Goal: Information Seeking & Learning: Learn about a topic

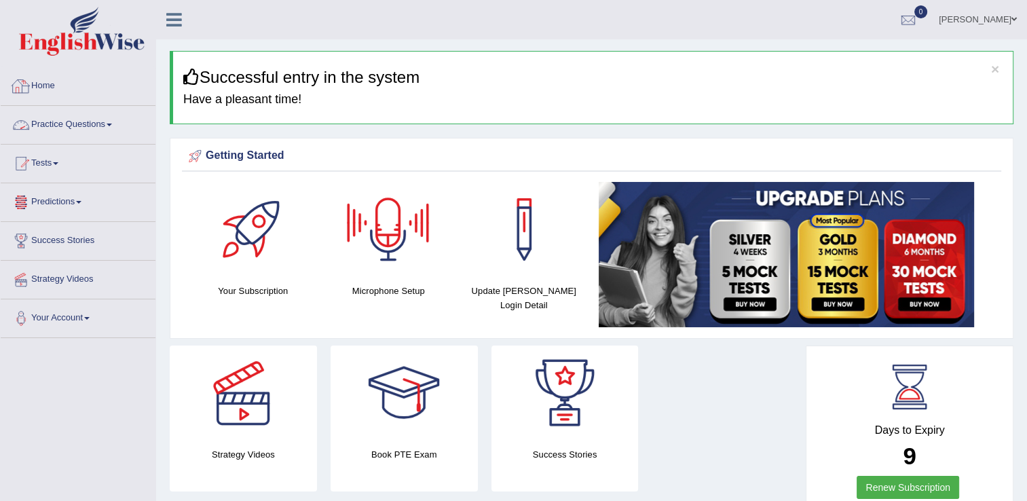
click at [50, 132] on link "Practice Questions" at bounding box center [78, 123] width 155 height 34
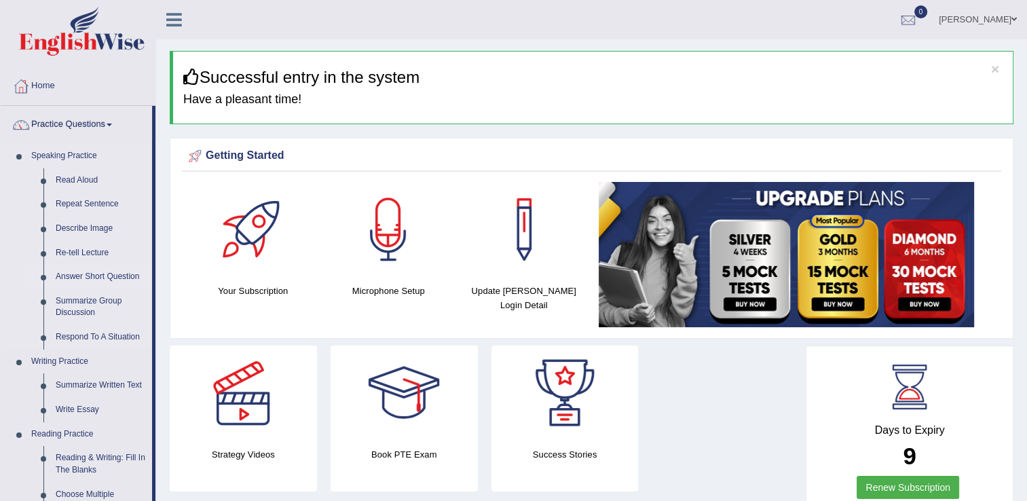
click at [66, 271] on link "Answer Short Question" at bounding box center [101, 277] width 102 height 24
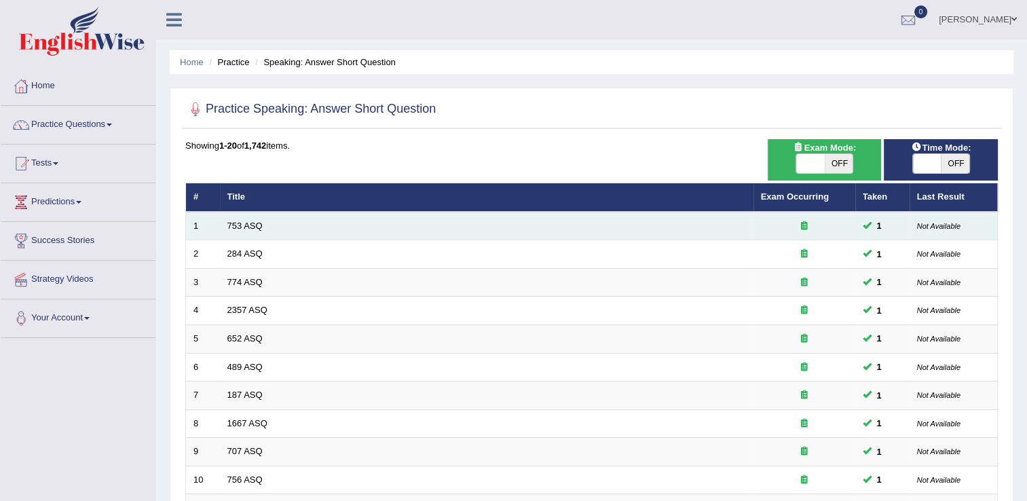
click at [804, 227] on icon at bounding box center [804, 225] width 7 height 9
click at [242, 227] on link "753 ASQ" at bounding box center [244, 226] width 35 height 10
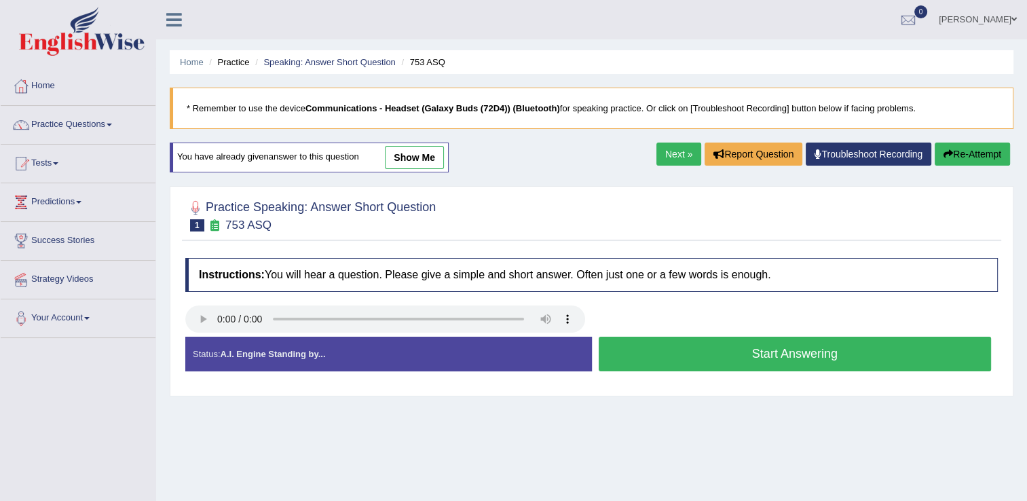
click at [402, 156] on link "show me" at bounding box center [414, 157] width 59 height 23
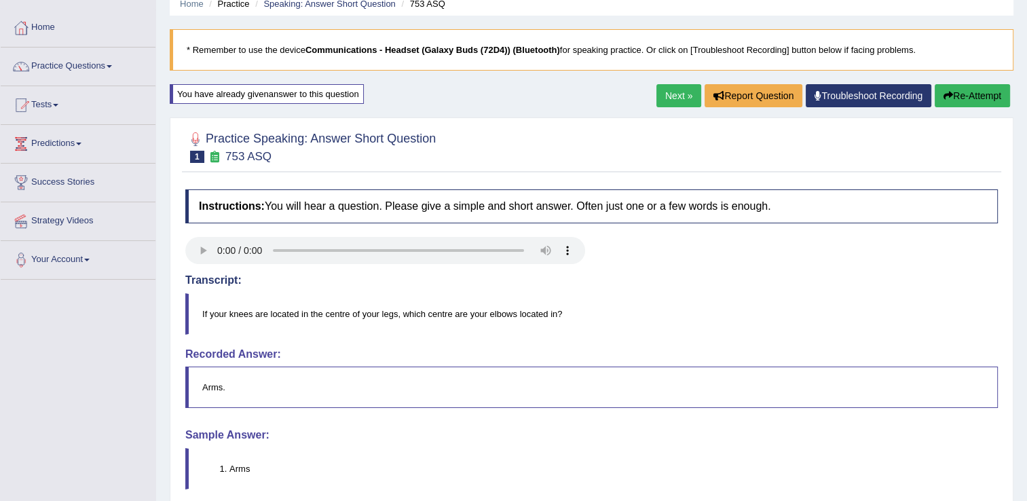
scroll to position [58, 0]
click at [668, 92] on link "Next »" at bounding box center [678, 95] width 45 height 23
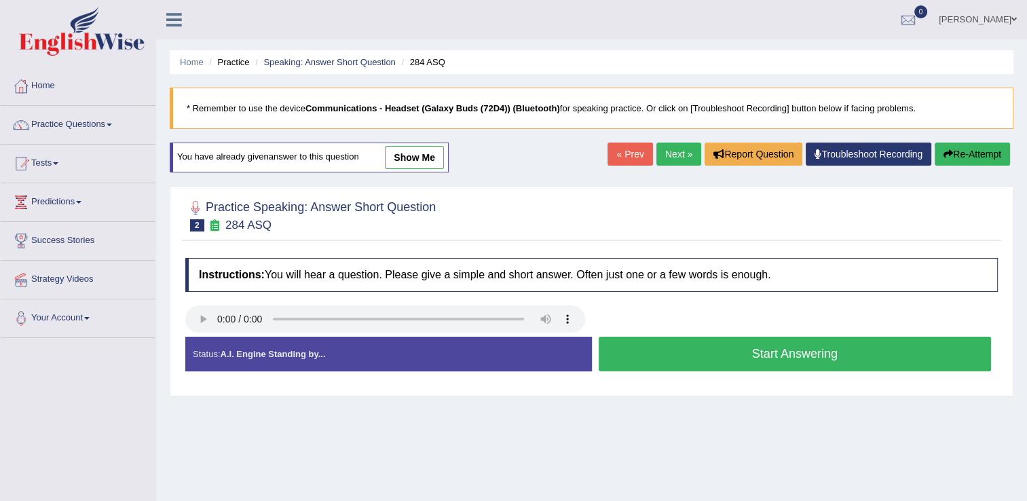
click at [417, 154] on link "show me" at bounding box center [414, 157] width 59 height 23
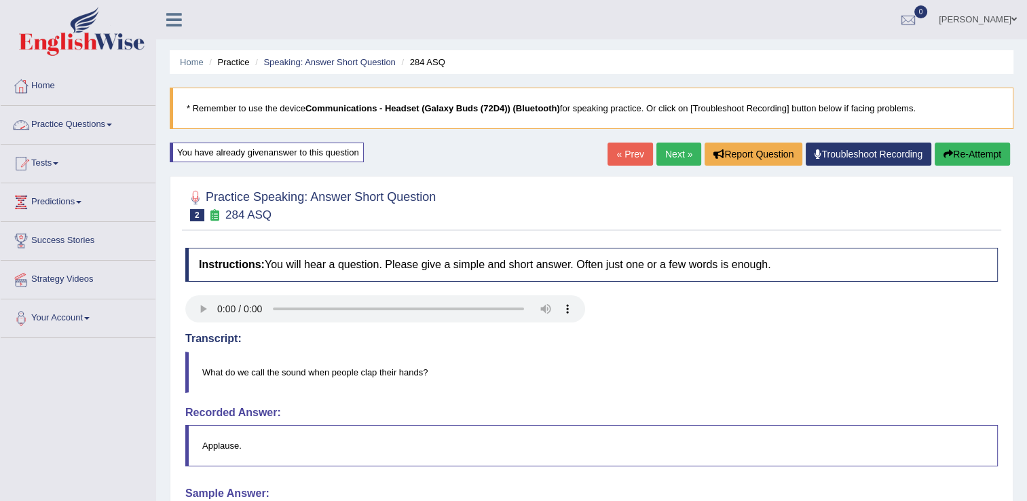
click at [38, 115] on link "Practice Questions" at bounding box center [78, 123] width 155 height 34
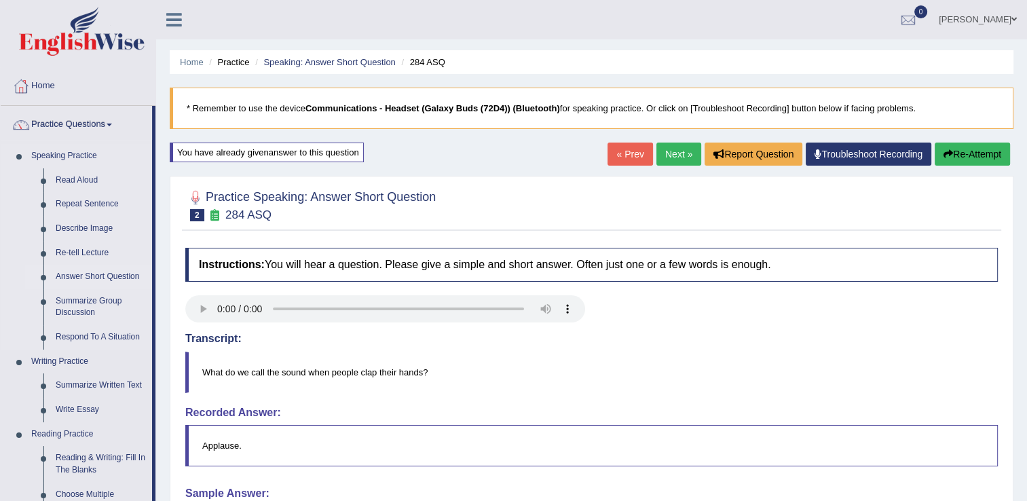
click at [79, 281] on link "Answer Short Question" at bounding box center [101, 277] width 102 height 24
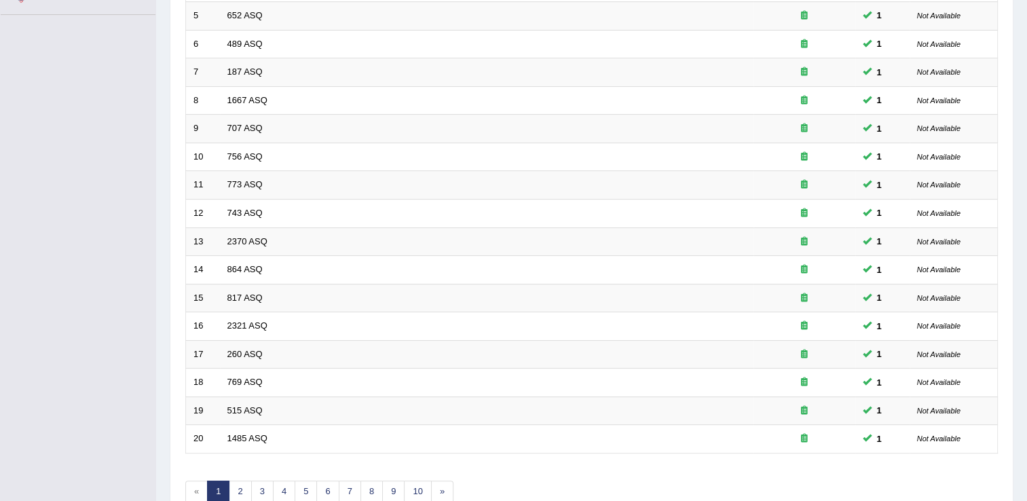
scroll to position [330, 0]
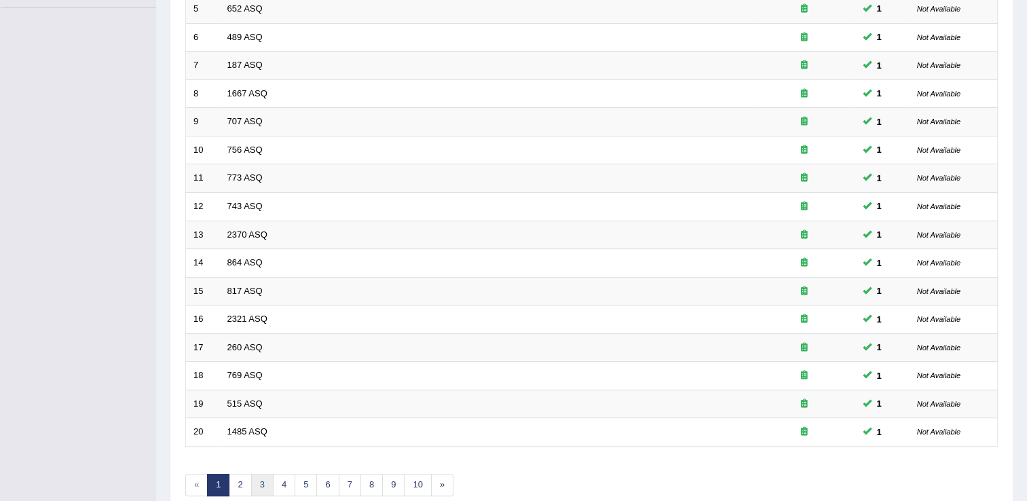
click at [255, 487] on link "3" at bounding box center [262, 485] width 22 height 22
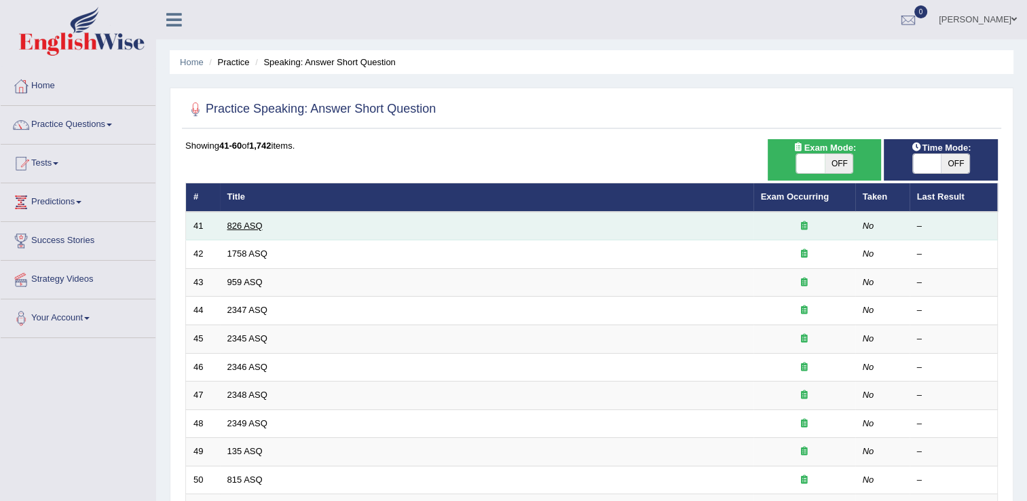
click at [257, 221] on link "826 ASQ" at bounding box center [244, 226] width 35 height 10
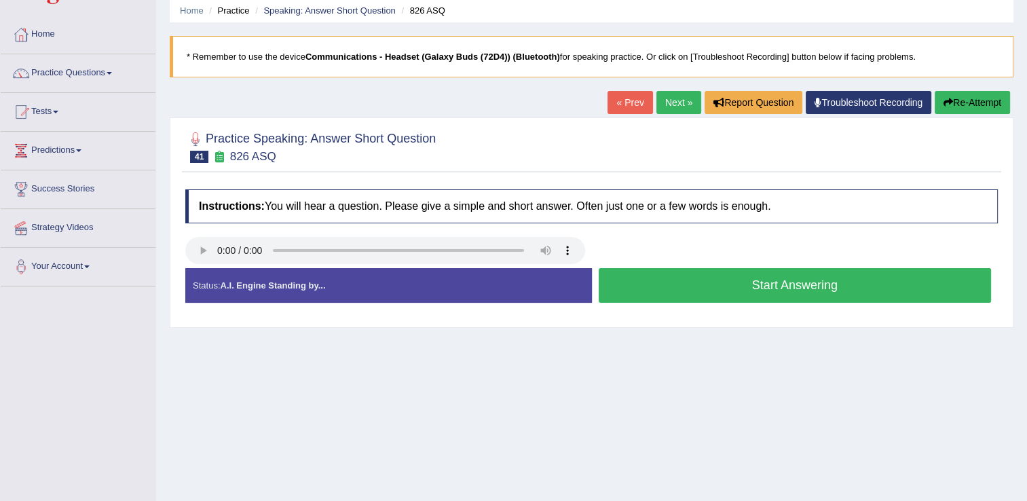
scroll to position [61, 0]
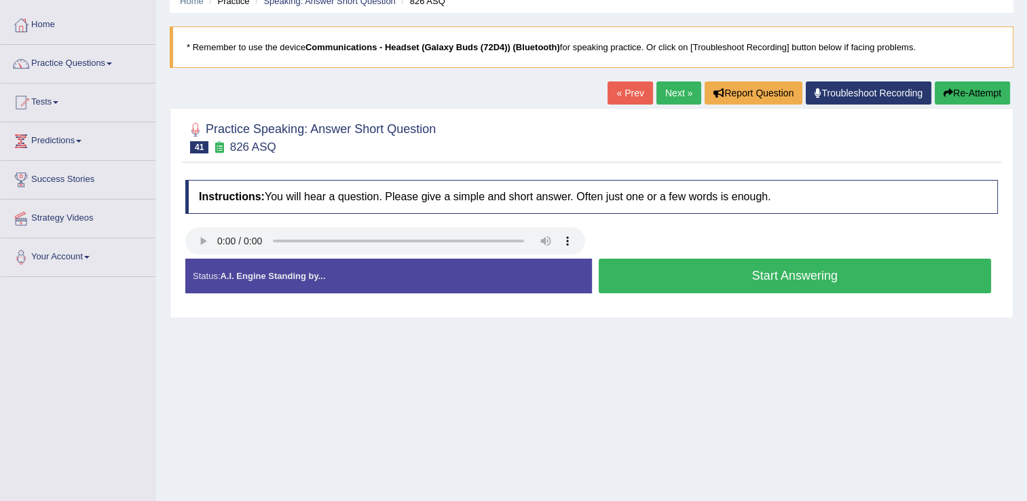
click at [640, 282] on button "Start Answering" at bounding box center [795, 276] width 393 height 35
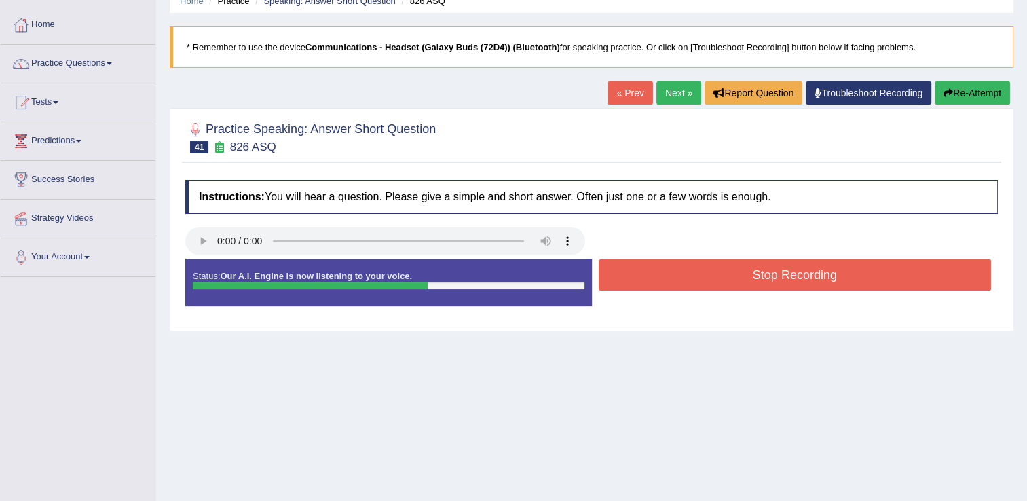
click at [640, 282] on button "Stop Recording" at bounding box center [795, 274] width 393 height 31
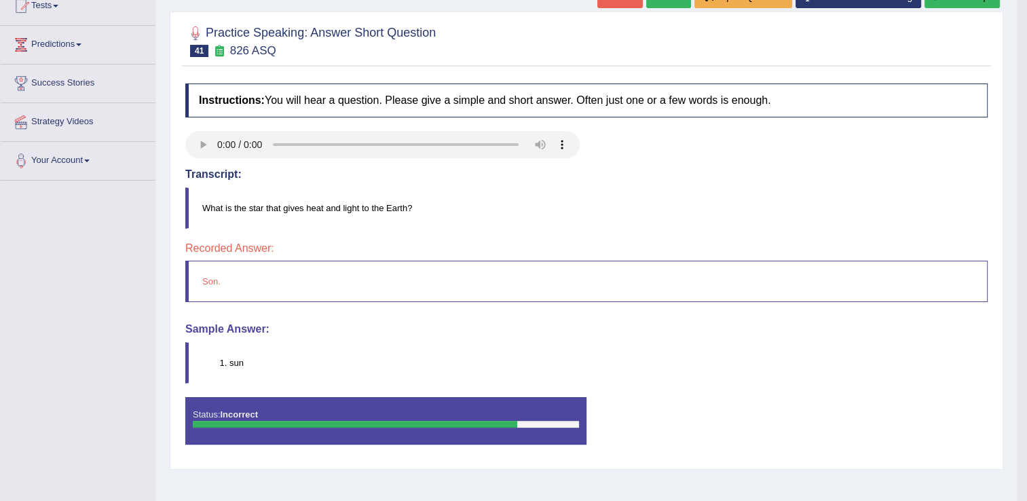
scroll to position [38, 0]
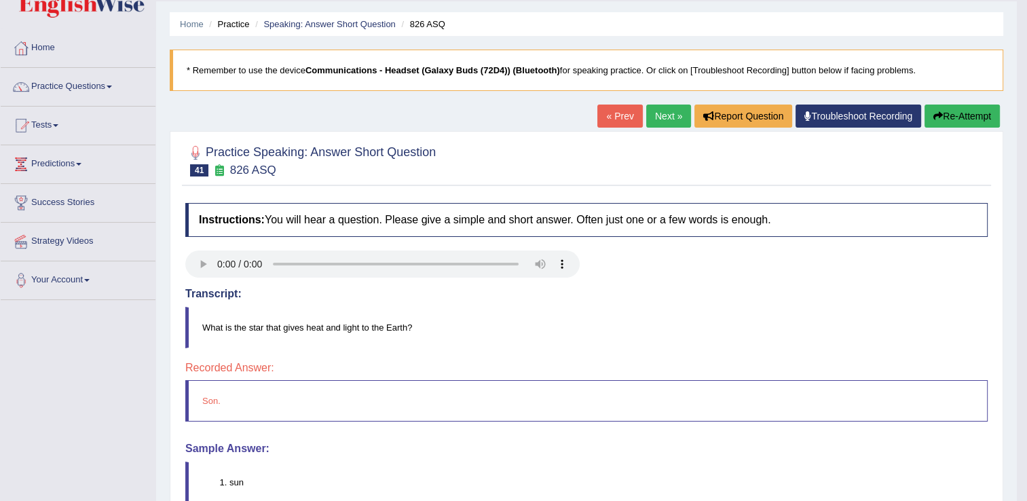
click at [672, 116] on link "Next »" at bounding box center [668, 116] width 45 height 23
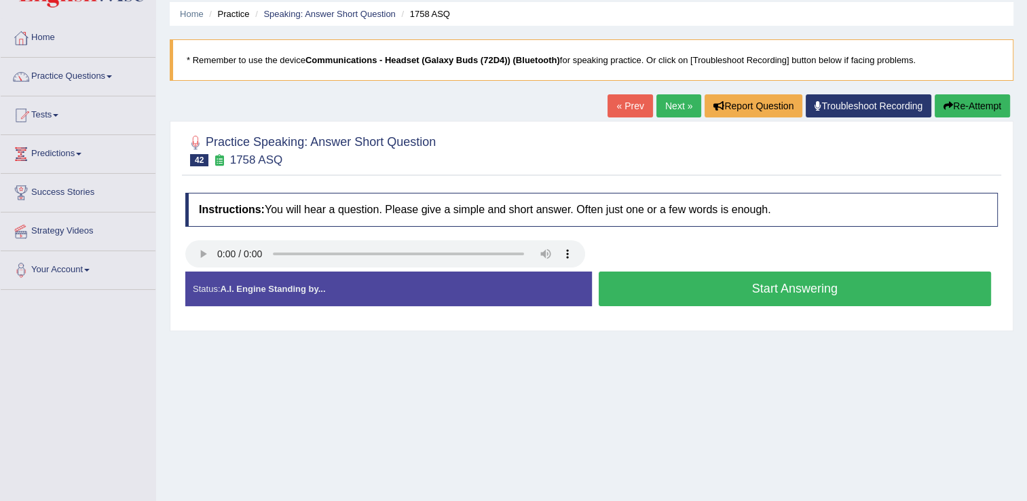
scroll to position [66, 0]
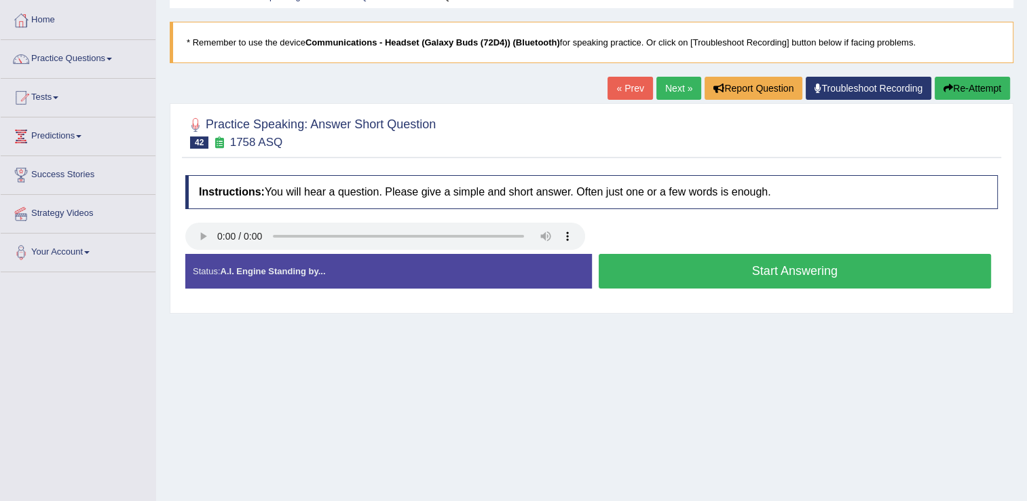
click at [836, 278] on button "Start Answering" at bounding box center [795, 271] width 393 height 35
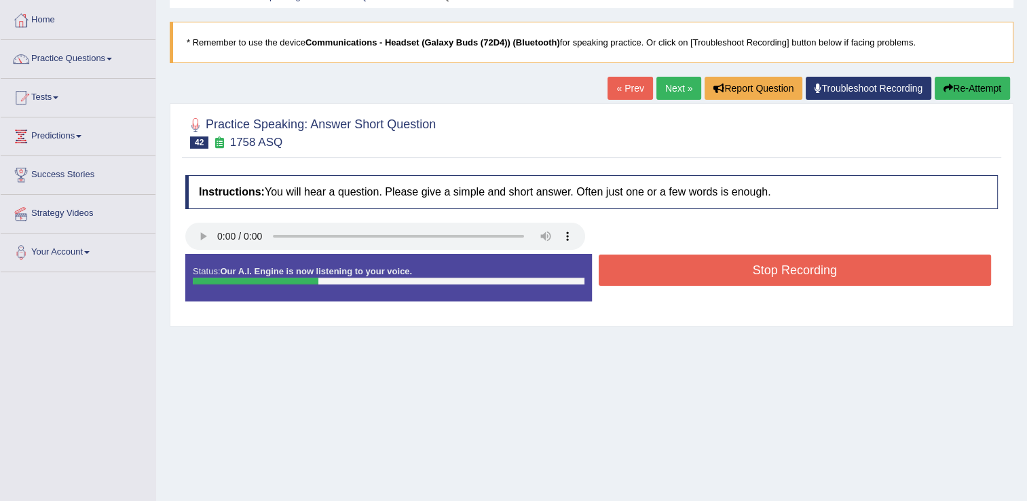
click at [836, 278] on button "Stop Recording" at bounding box center [795, 269] width 393 height 31
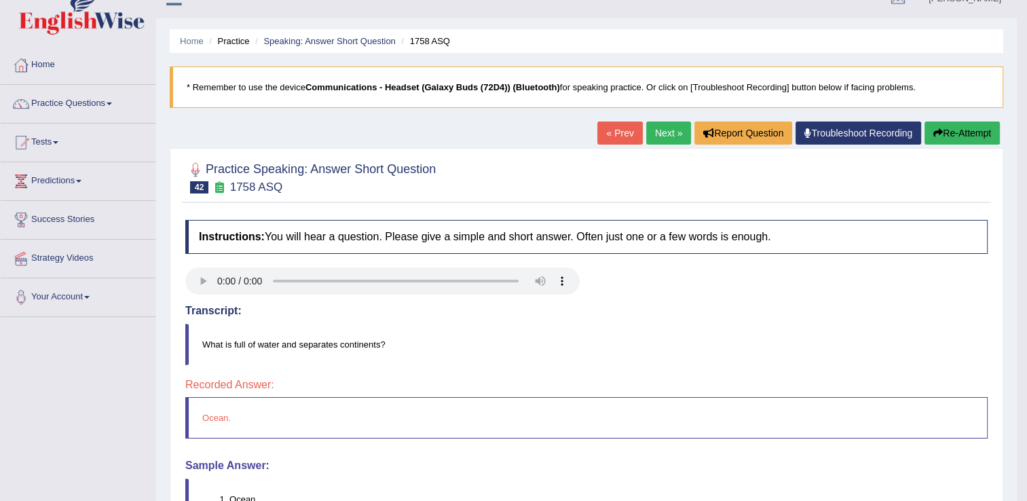
scroll to position [0, 0]
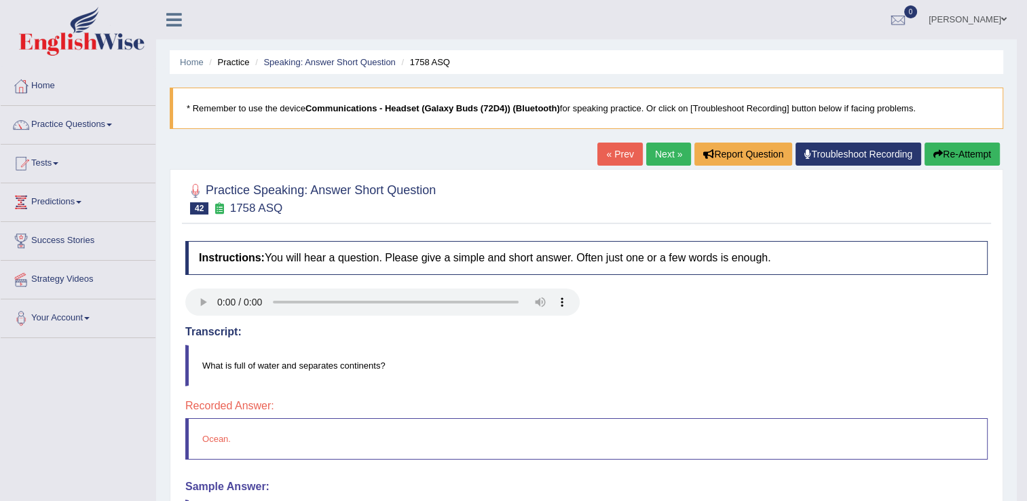
click at [660, 156] on link "Next »" at bounding box center [668, 154] width 45 height 23
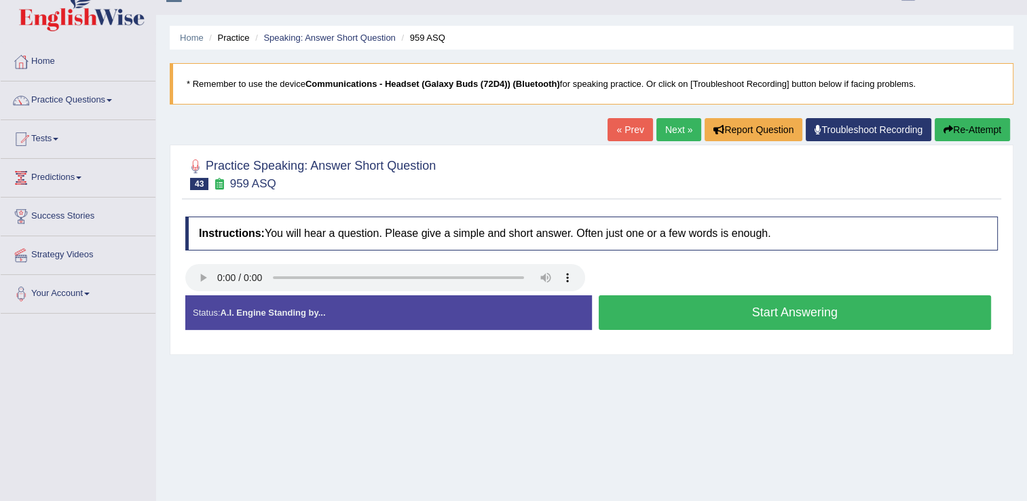
scroll to position [24, 0]
click at [656, 123] on link "Next »" at bounding box center [678, 129] width 45 height 23
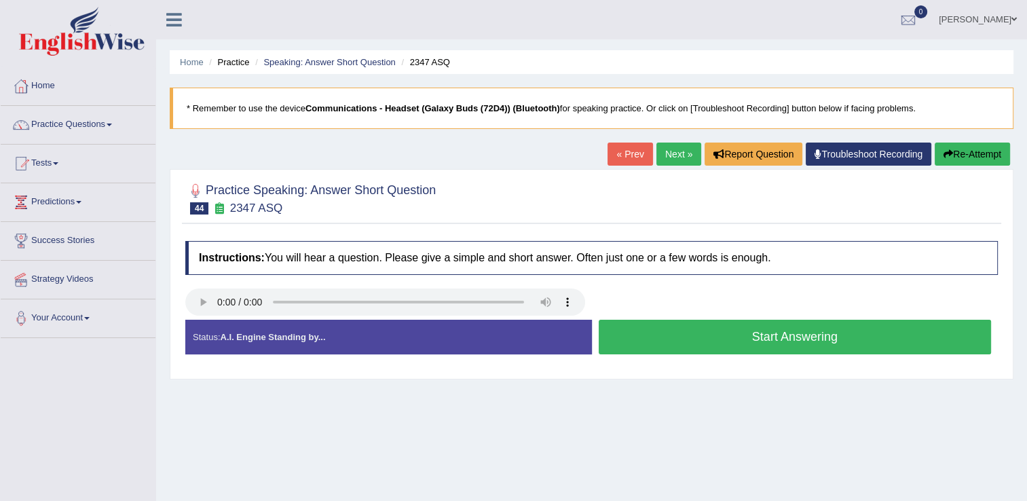
click at [628, 335] on button "Start Answering" at bounding box center [795, 337] width 393 height 35
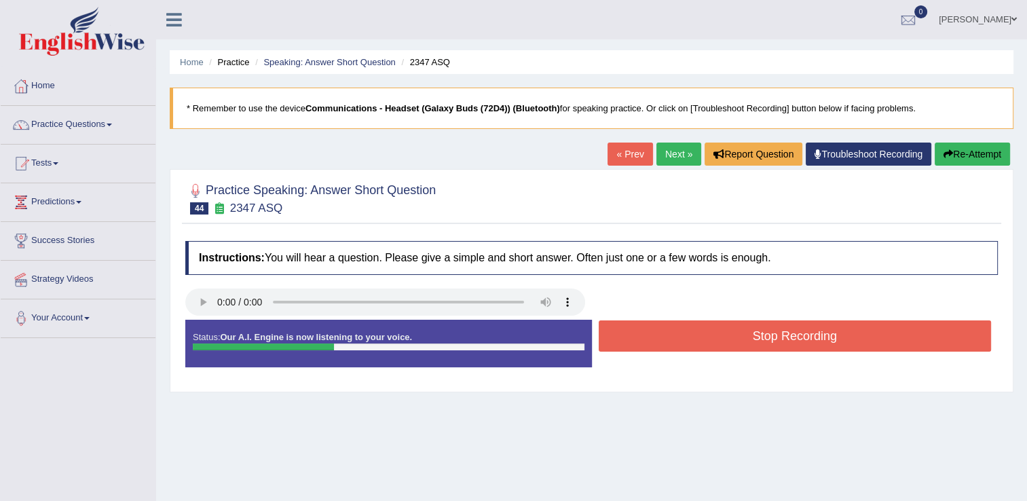
click at [628, 335] on button "Stop Recording" at bounding box center [795, 335] width 393 height 31
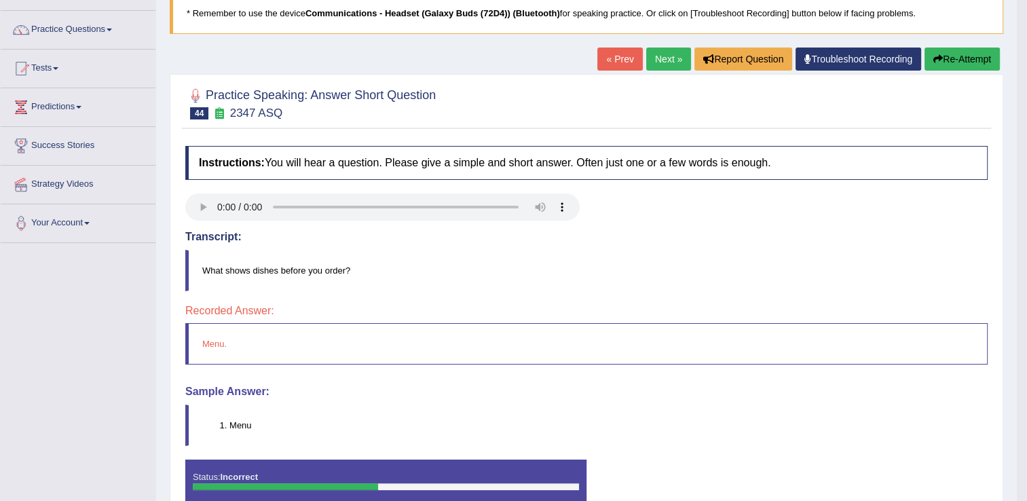
scroll to position [114, 0]
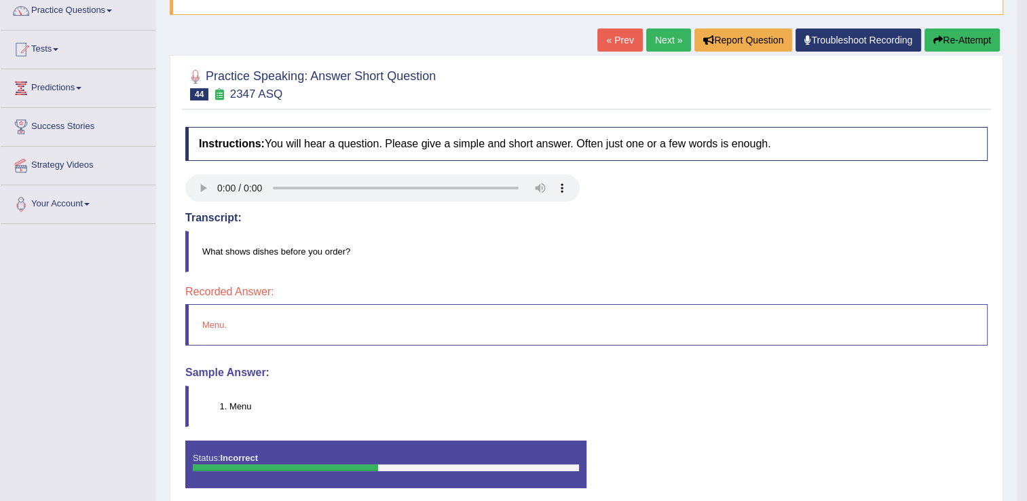
click at [666, 41] on link "Next »" at bounding box center [668, 40] width 45 height 23
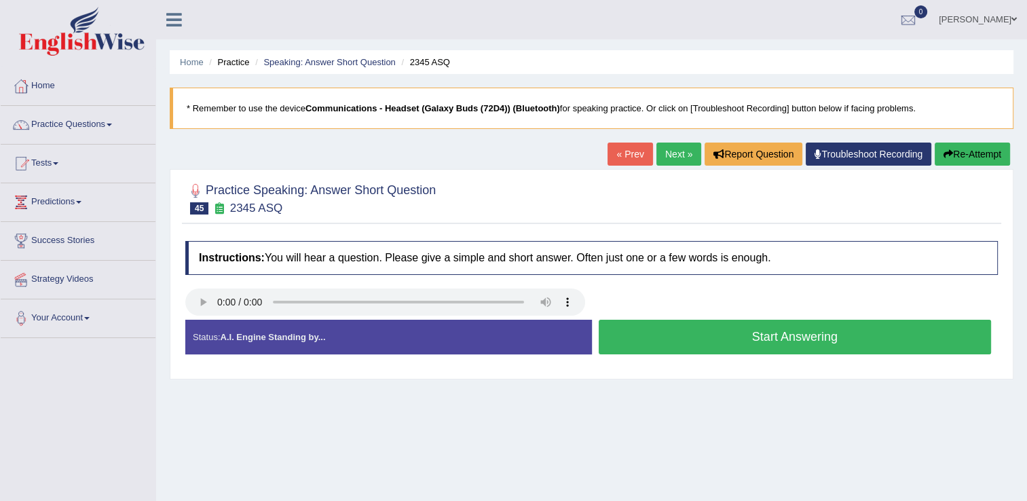
click at [815, 419] on div "Home Practice Speaking: Answer Short Question 2345 ASQ * Remember to use the de…" at bounding box center [591, 339] width 871 height 679
click at [675, 346] on button "Start Answering" at bounding box center [795, 337] width 393 height 35
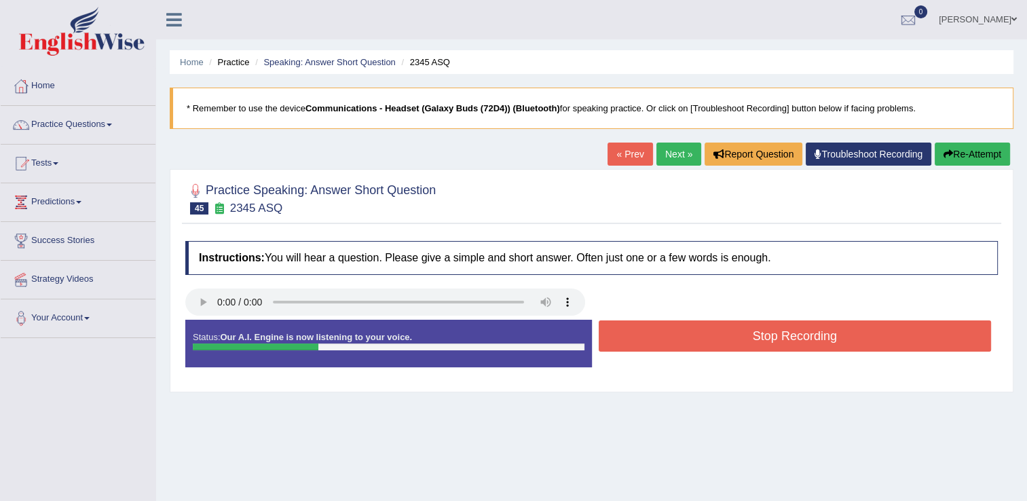
click at [675, 346] on button "Stop Recording" at bounding box center [795, 335] width 393 height 31
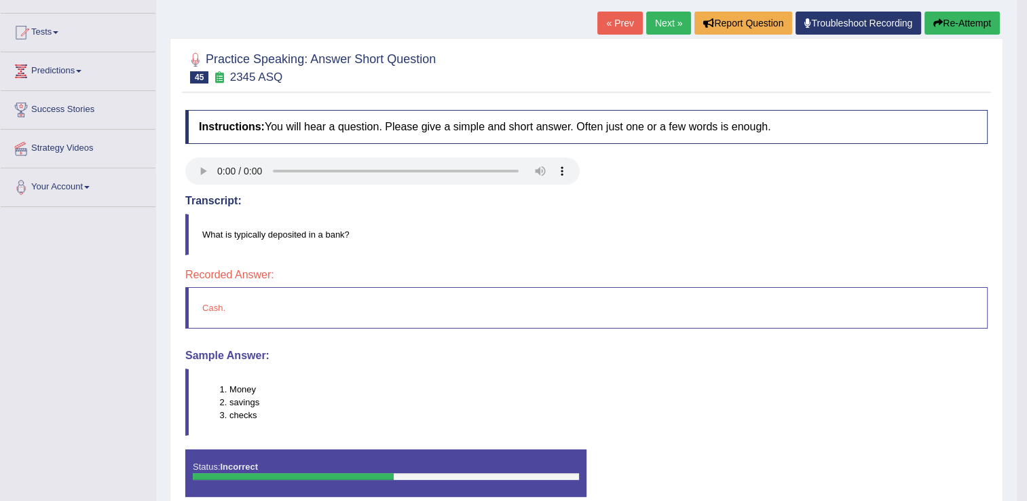
scroll to position [130, 0]
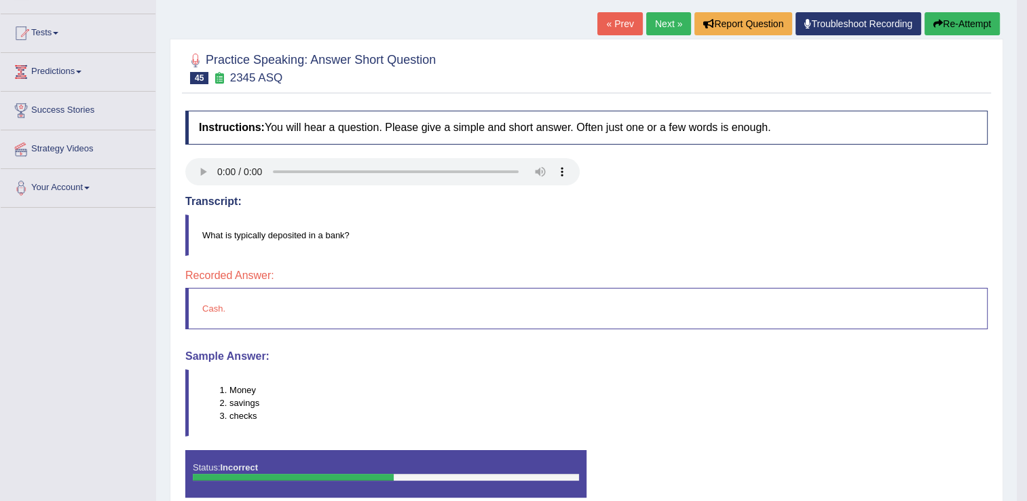
click at [662, 23] on link "Next »" at bounding box center [668, 23] width 45 height 23
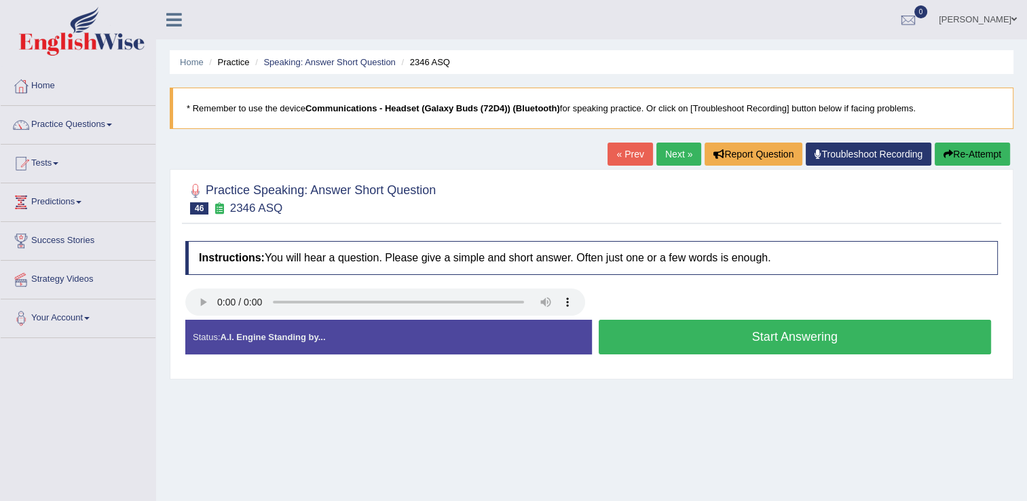
click at [665, 339] on button "Start Answering" at bounding box center [795, 337] width 393 height 35
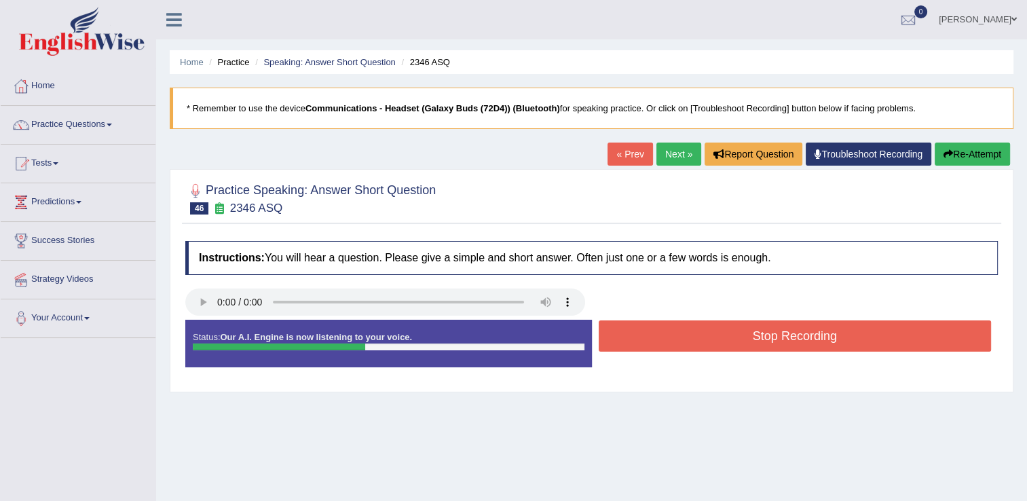
click at [665, 339] on button "Stop Recording" at bounding box center [795, 335] width 393 height 31
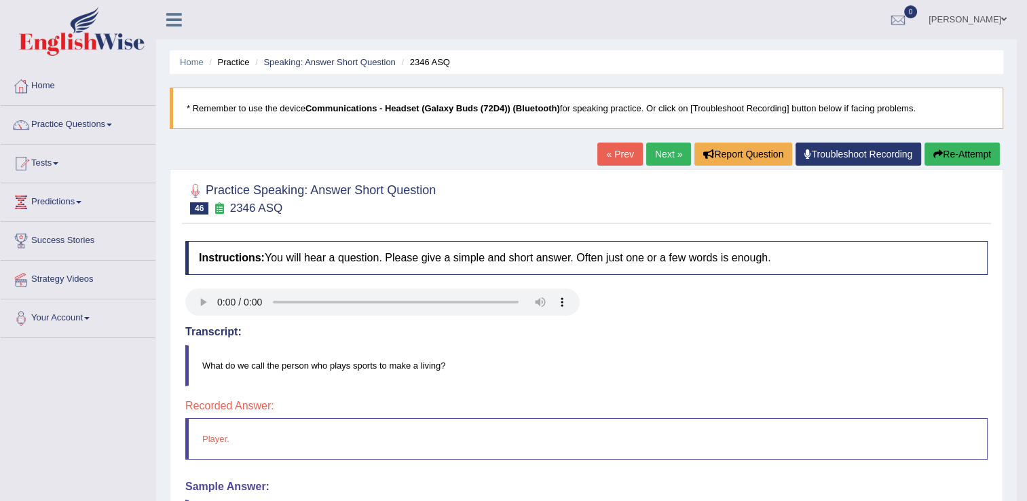
click at [668, 159] on link "Next »" at bounding box center [668, 154] width 45 height 23
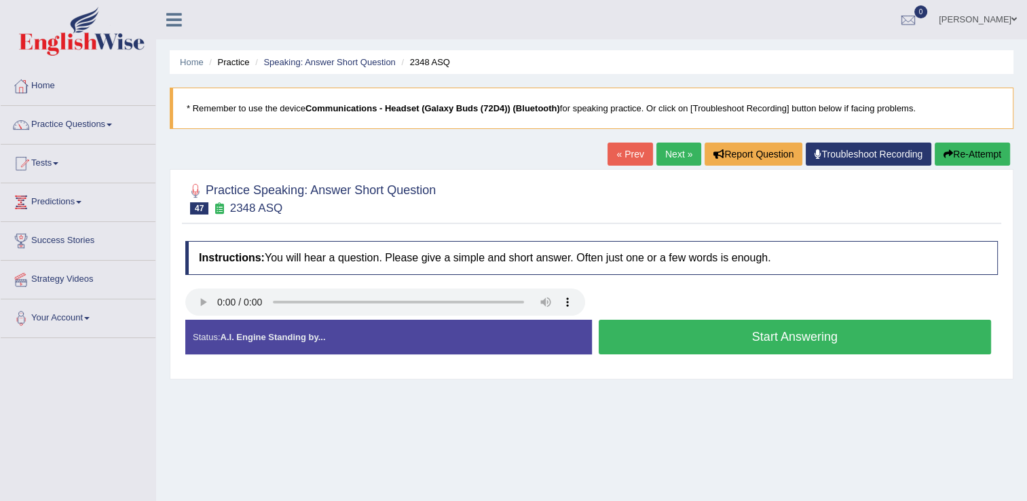
click at [668, 151] on link "Next »" at bounding box center [678, 154] width 45 height 23
click at [655, 347] on button "Start Answering" at bounding box center [795, 337] width 393 height 35
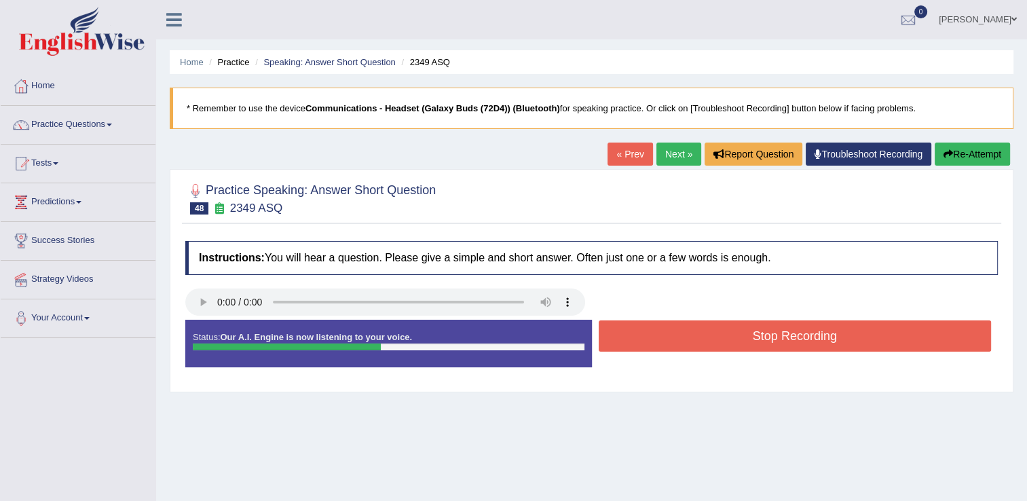
click at [655, 347] on button "Stop Recording" at bounding box center [795, 335] width 393 height 31
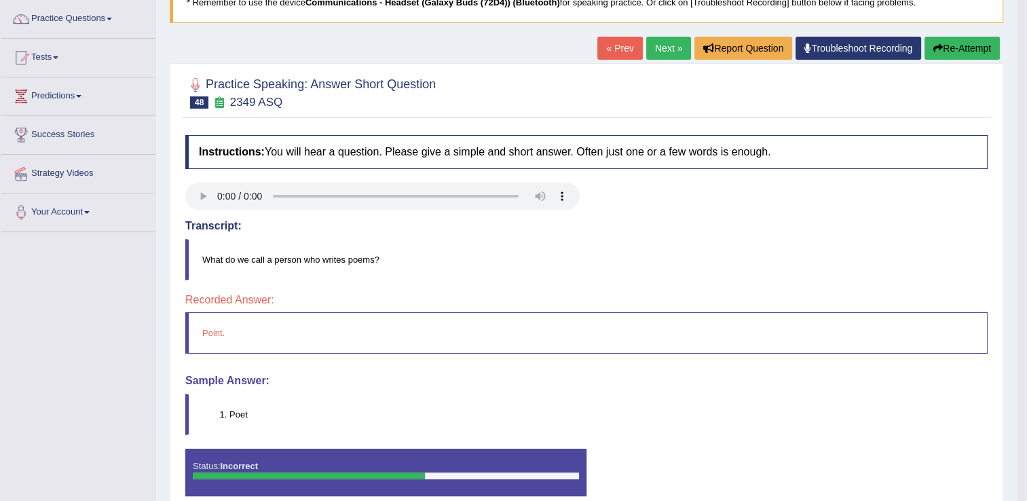
scroll to position [107, 0]
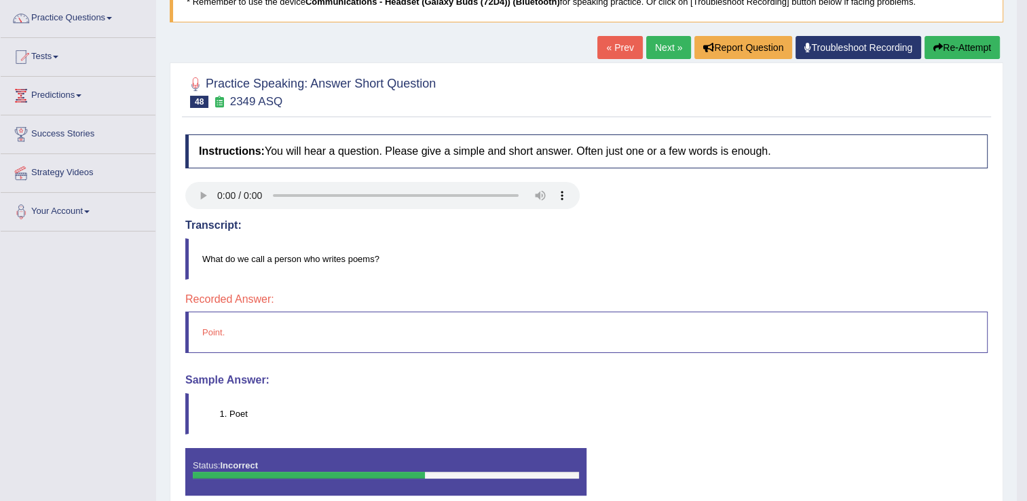
click at [666, 50] on link "Next »" at bounding box center [668, 47] width 45 height 23
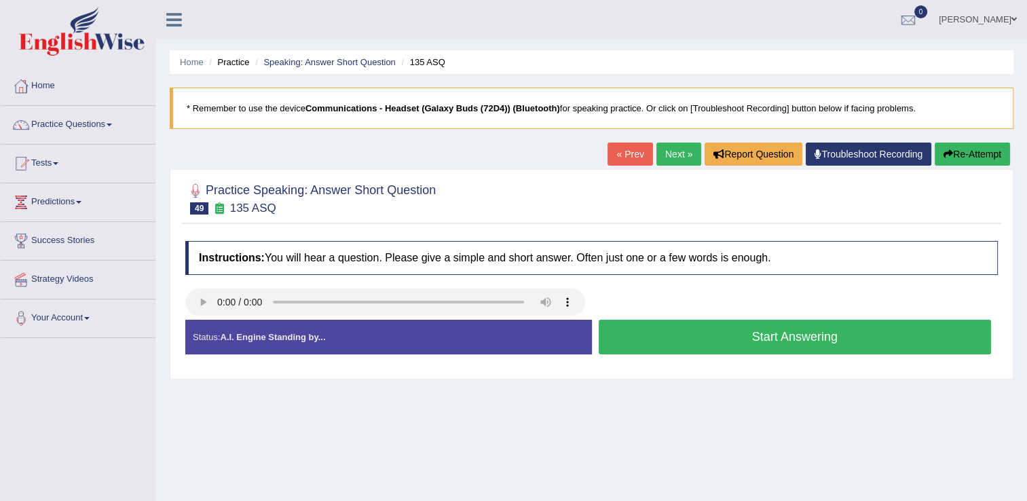
click at [623, 339] on button "Start Answering" at bounding box center [795, 337] width 393 height 35
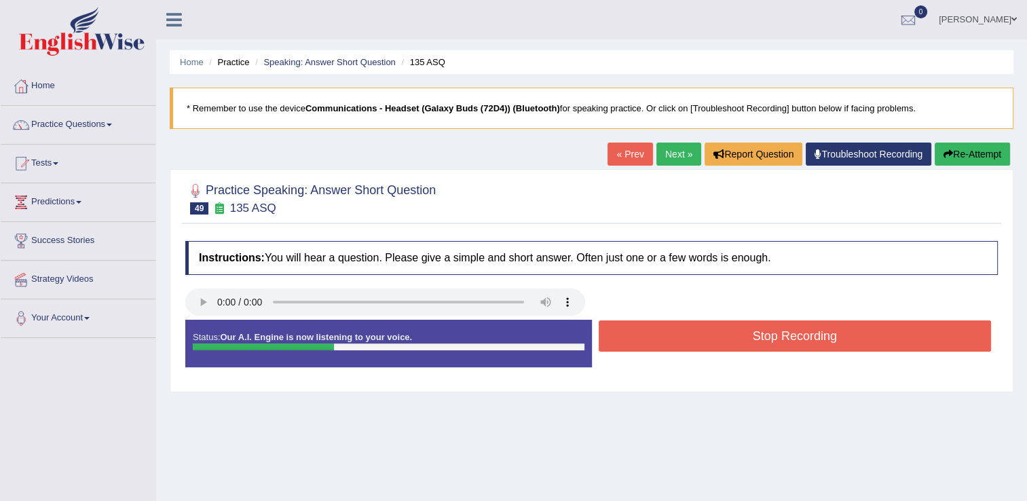
click at [623, 339] on button "Stop Recording" at bounding box center [795, 335] width 393 height 31
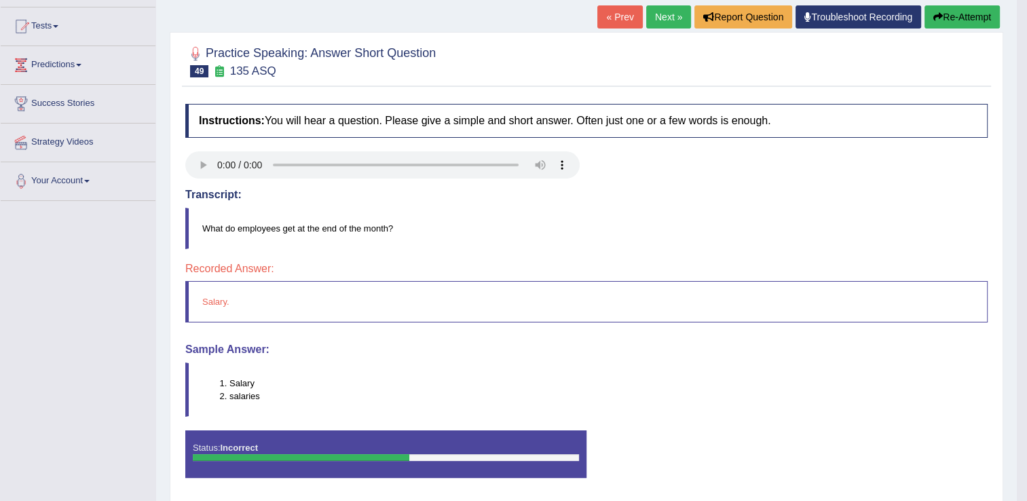
scroll to position [138, 0]
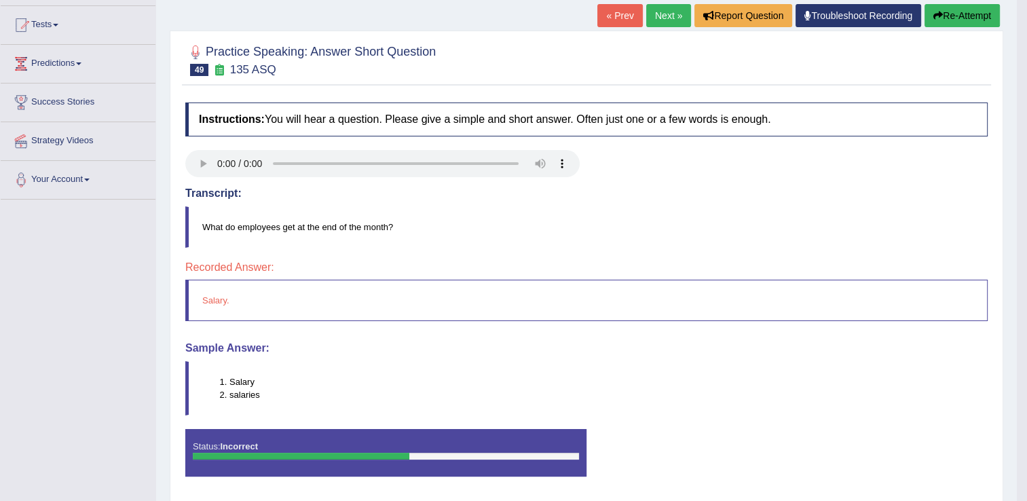
click at [660, 4] on link "Next »" at bounding box center [668, 15] width 45 height 23
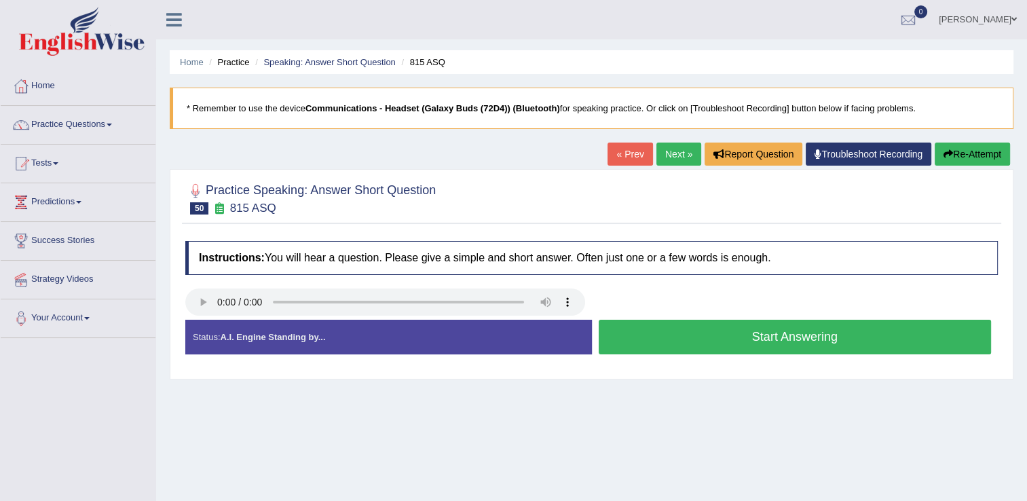
click at [714, 341] on button "Start Answering" at bounding box center [795, 337] width 393 height 35
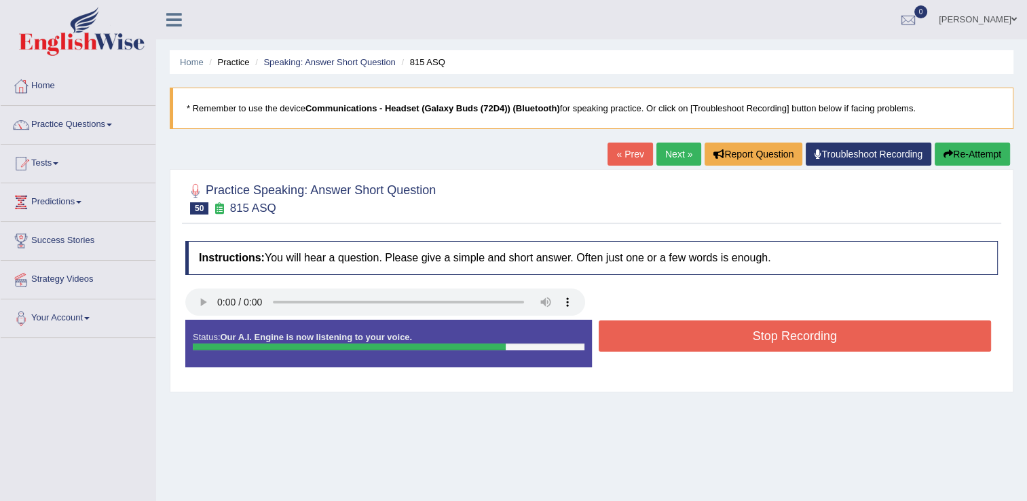
click at [714, 341] on button "Stop Recording" at bounding box center [795, 335] width 393 height 31
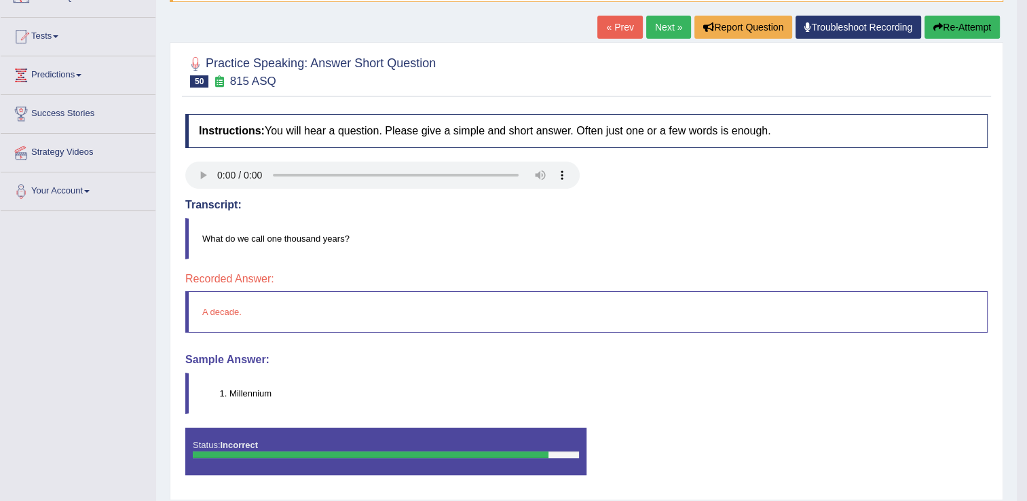
scroll to position [128, 0]
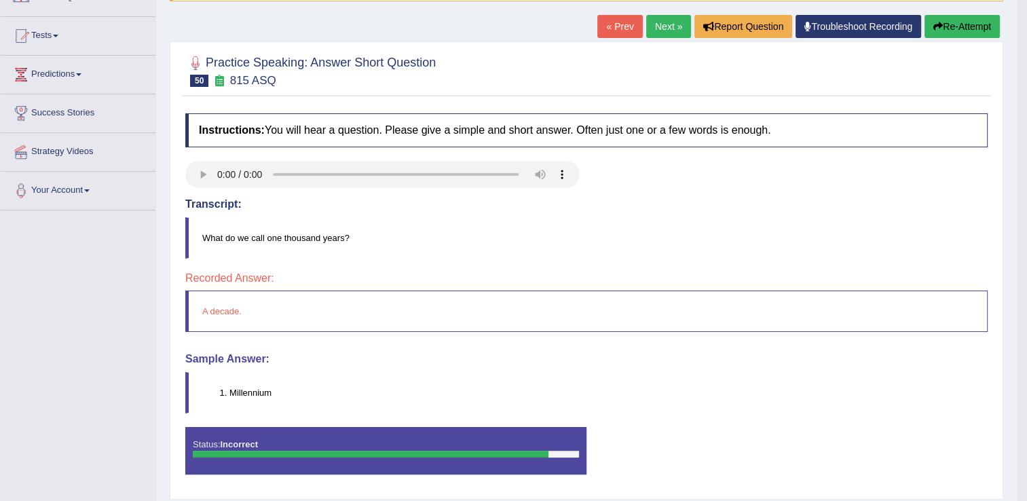
click at [605, 88] on div at bounding box center [586, 70] width 802 height 41
click at [659, 15] on link "Next »" at bounding box center [668, 26] width 45 height 23
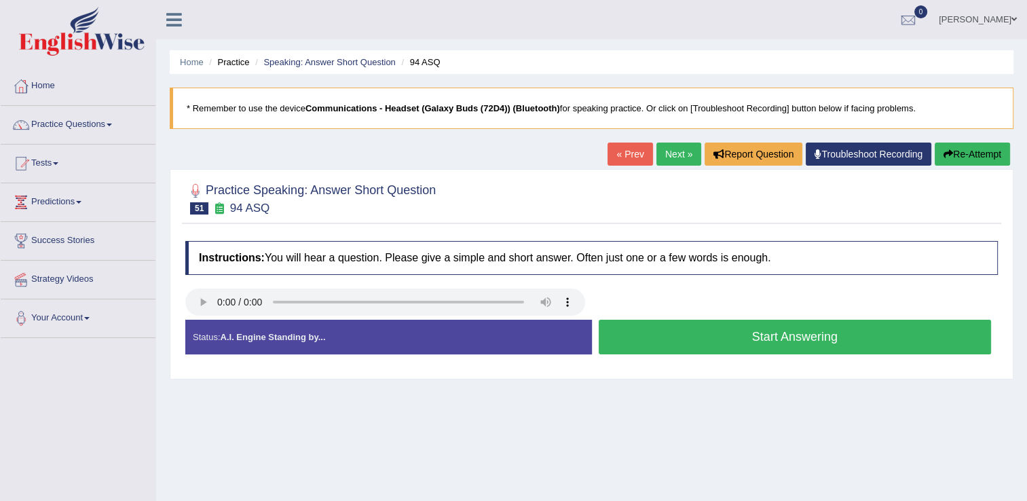
click at [669, 350] on button "Start Answering" at bounding box center [795, 337] width 393 height 35
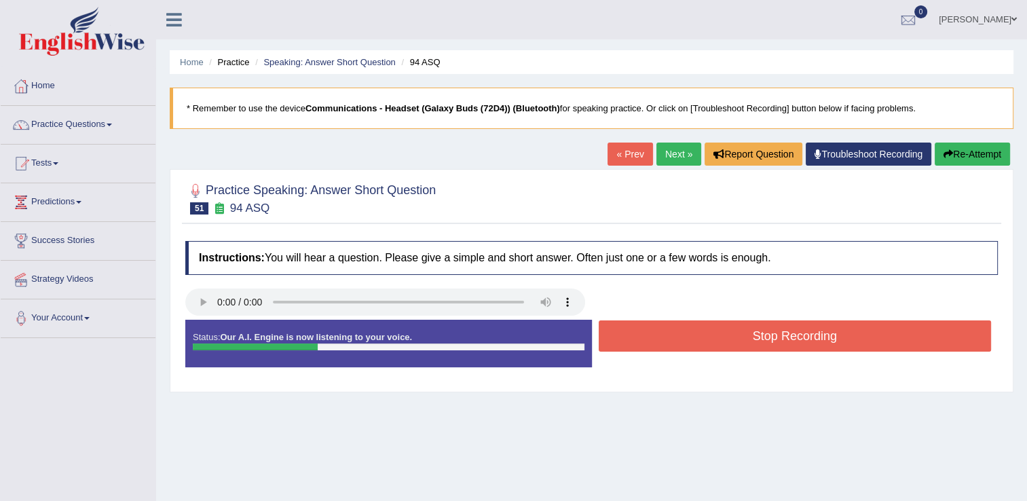
click at [669, 350] on button "Stop Recording" at bounding box center [795, 335] width 393 height 31
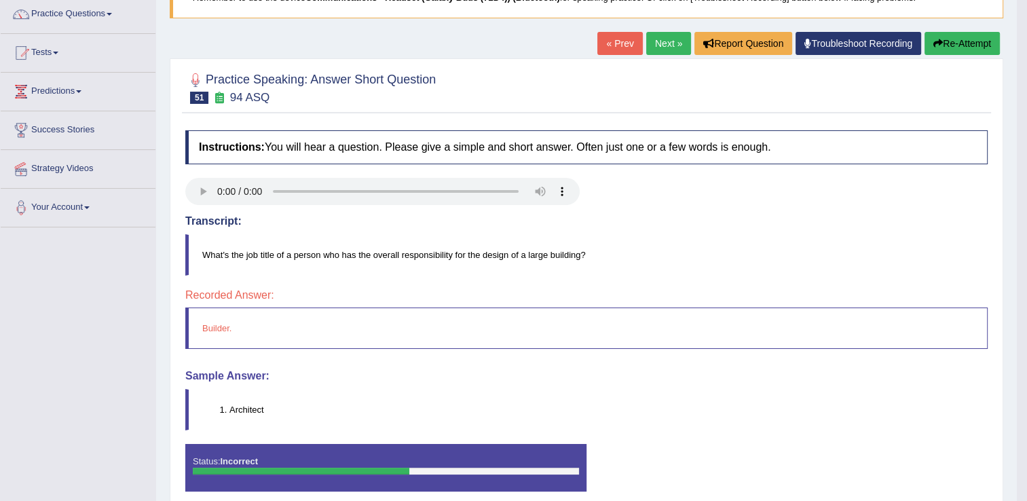
scroll to position [8, 0]
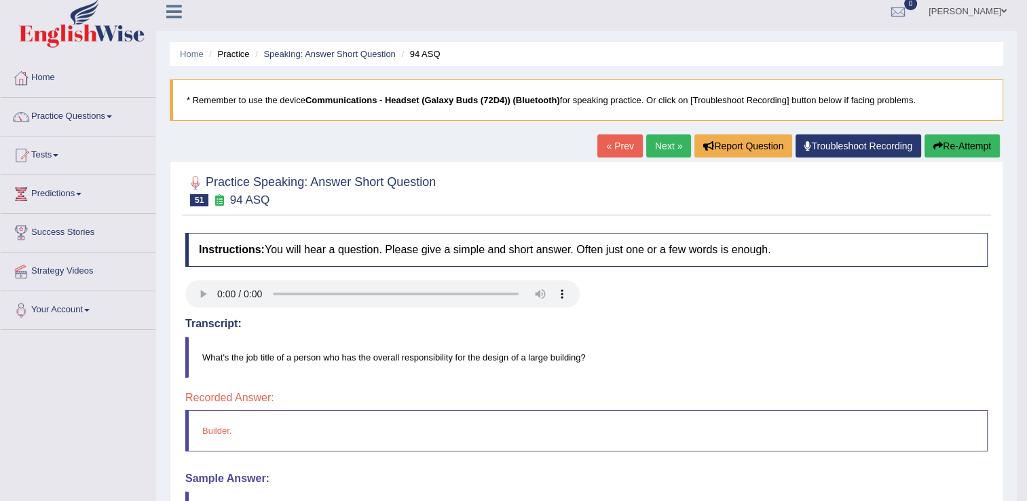
click at [671, 145] on link "Next »" at bounding box center [668, 145] width 45 height 23
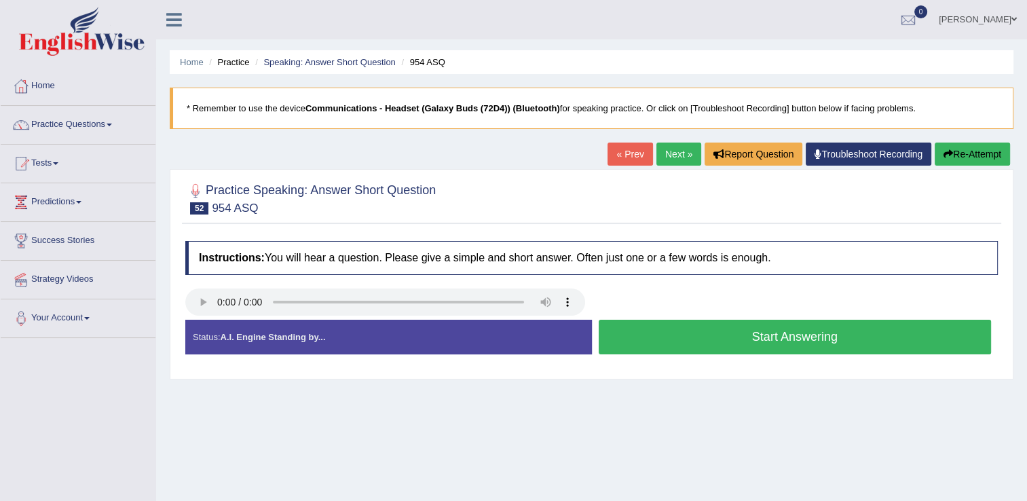
click at [651, 323] on button "Start Answering" at bounding box center [795, 337] width 393 height 35
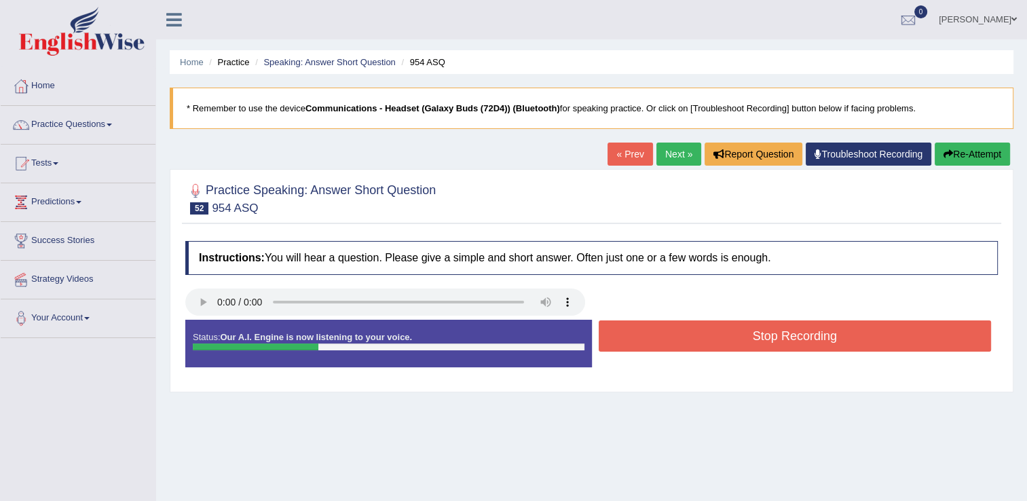
click at [651, 323] on button "Stop Recording" at bounding box center [795, 335] width 393 height 31
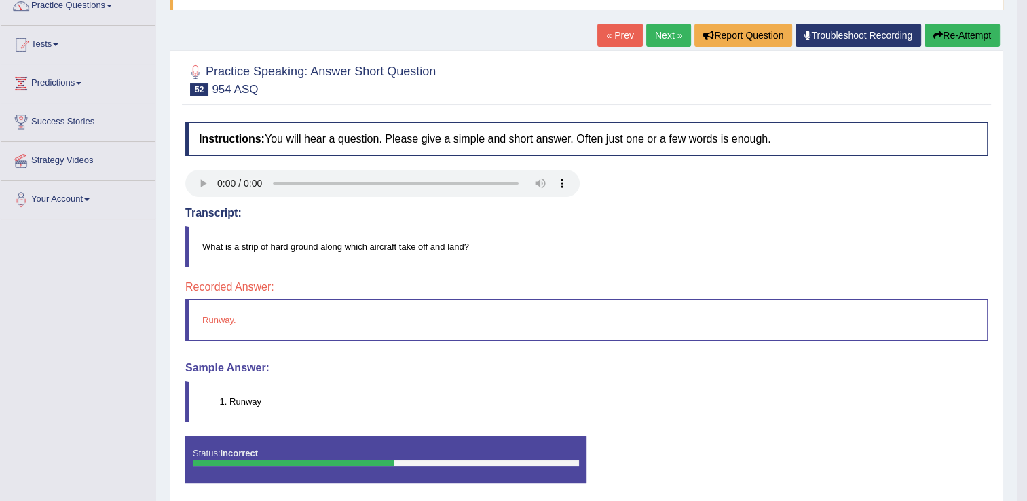
scroll to position [141, 0]
